Goal: Transaction & Acquisition: Book appointment/travel/reservation

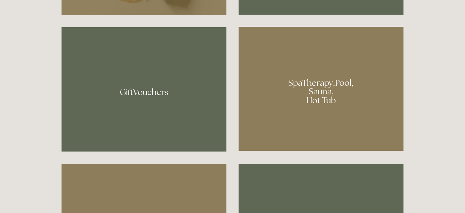
scroll to position [504, 0]
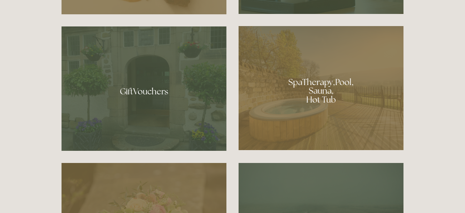
click at [317, 97] on div at bounding box center [321, 88] width 165 height 124
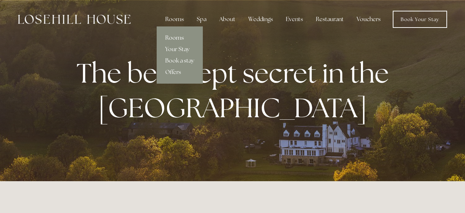
click at [178, 36] on link "Rooms" at bounding box center [180, 37] width 46 height 11
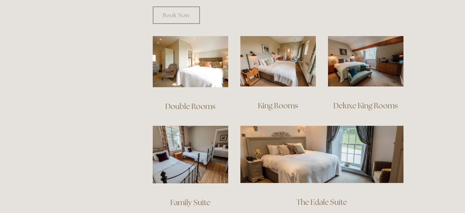
scroll to position [481, 0]
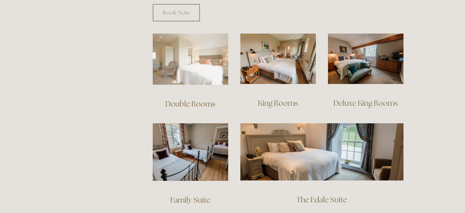
click at [192, 68] on img at bounding box center [191, 59] width 76 height 51
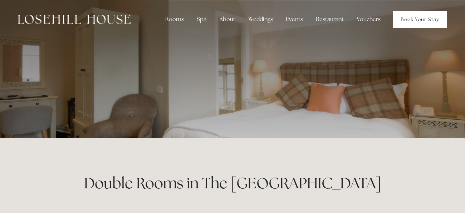
click at [405, 19] on link "Book Your Stay" at bounding box center [420, 19] width 54 height 17
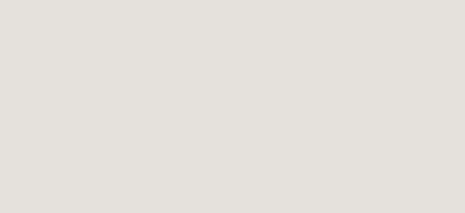
scroll to position [784, 0]
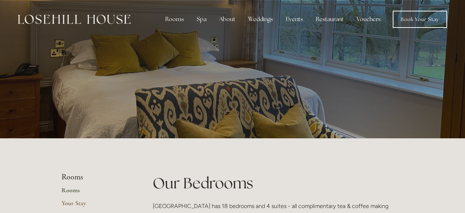
scroll to position [481, 0]
